Goal: Complete application form

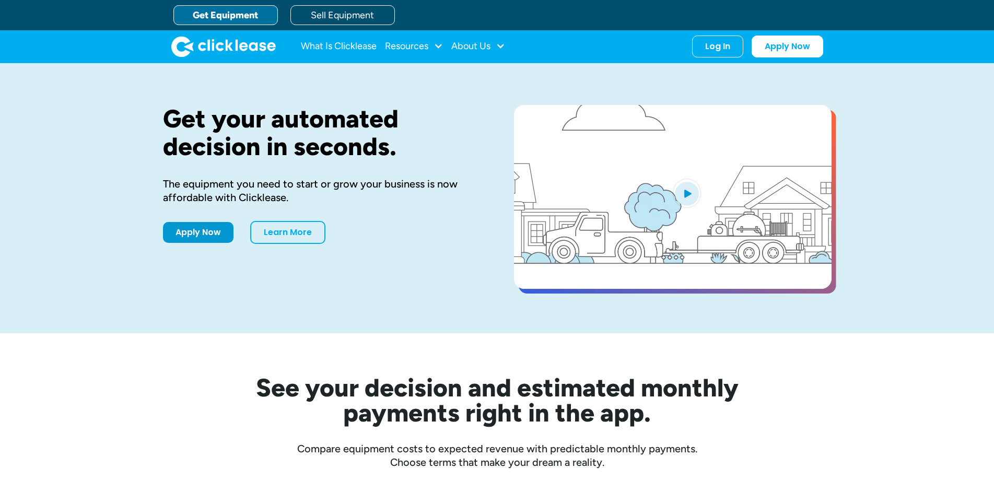
click at [204, 232] on link "Apply Now" at bounding box center [198, 232] width 71 height 21
